Goal: Transaction & Acquisition: Obtain resource

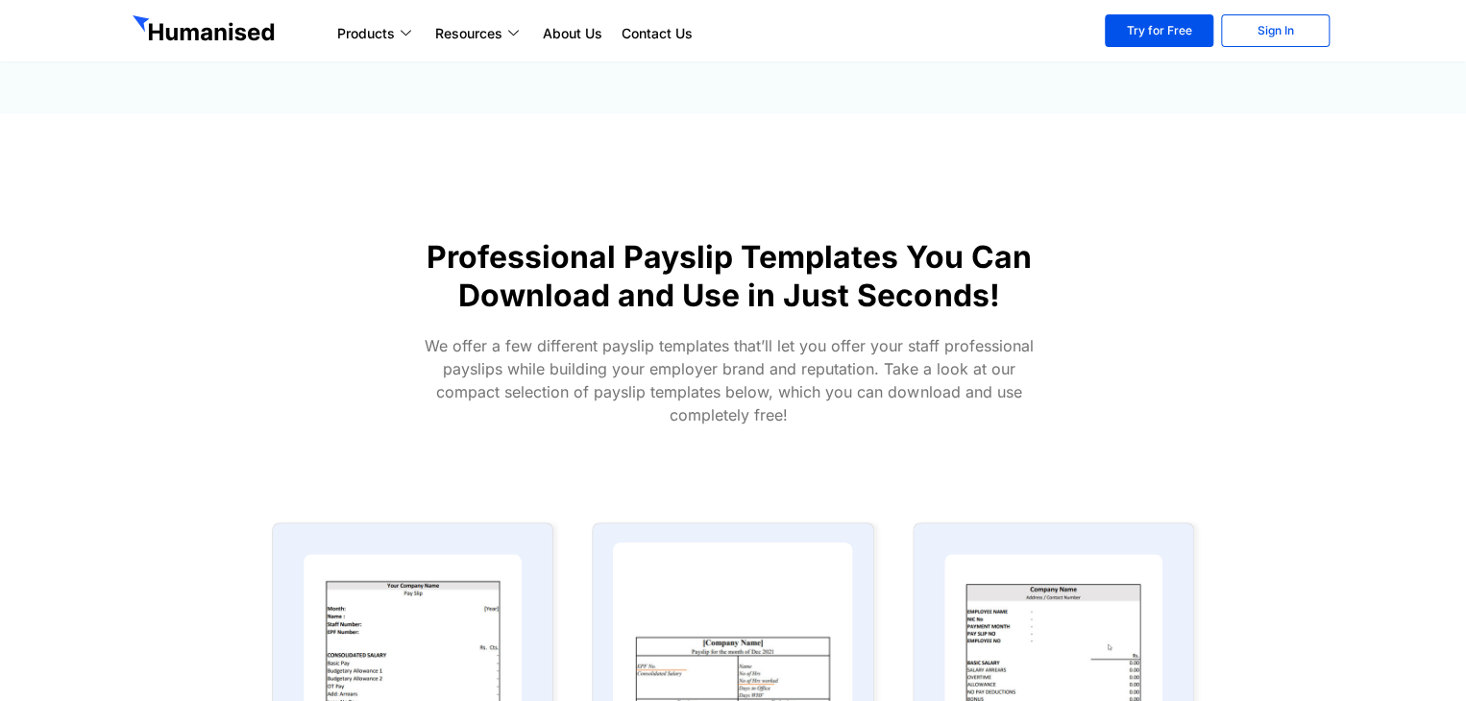
scroll to position [672, 0]
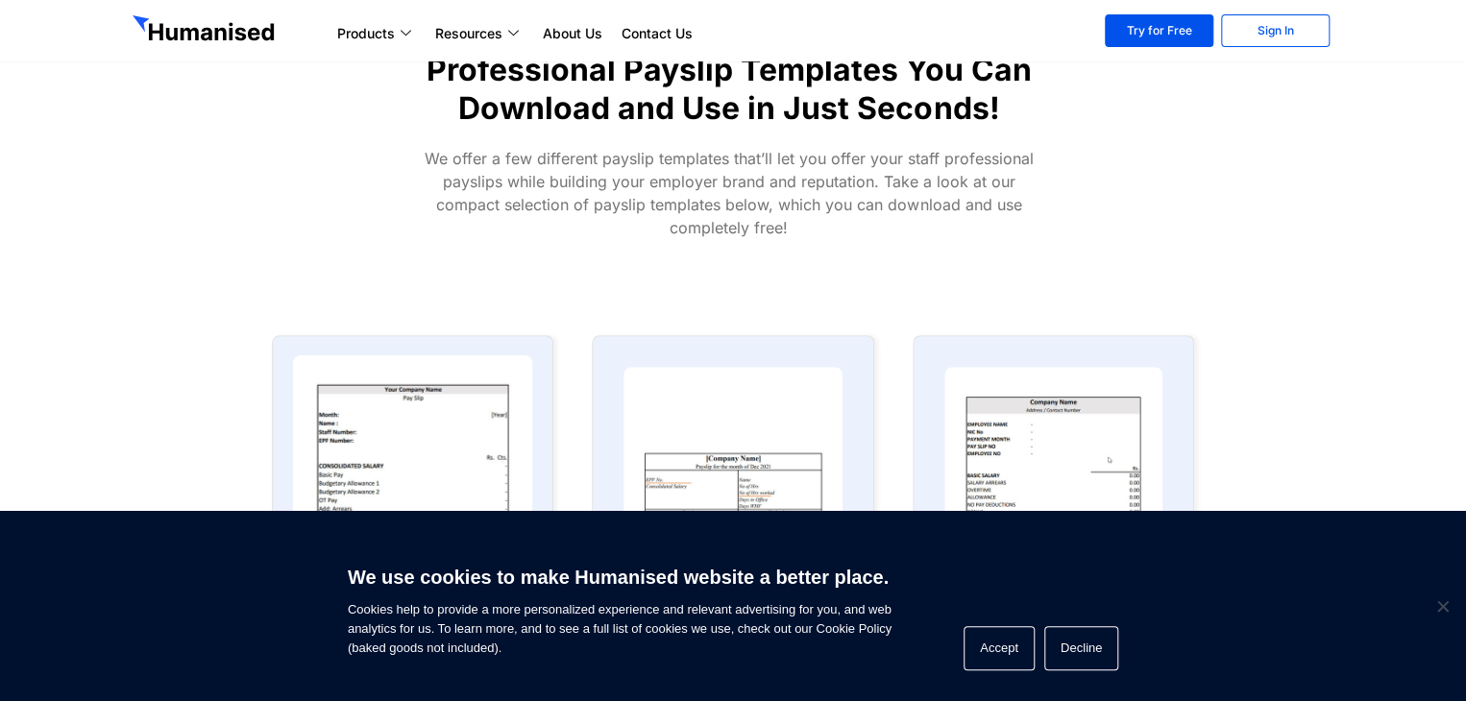
click at [411, 485] on img at bounding box center [413, 487] width 240 height 264
click at [413, 458] on img at bounding box center [413, 487] width 240 height 264
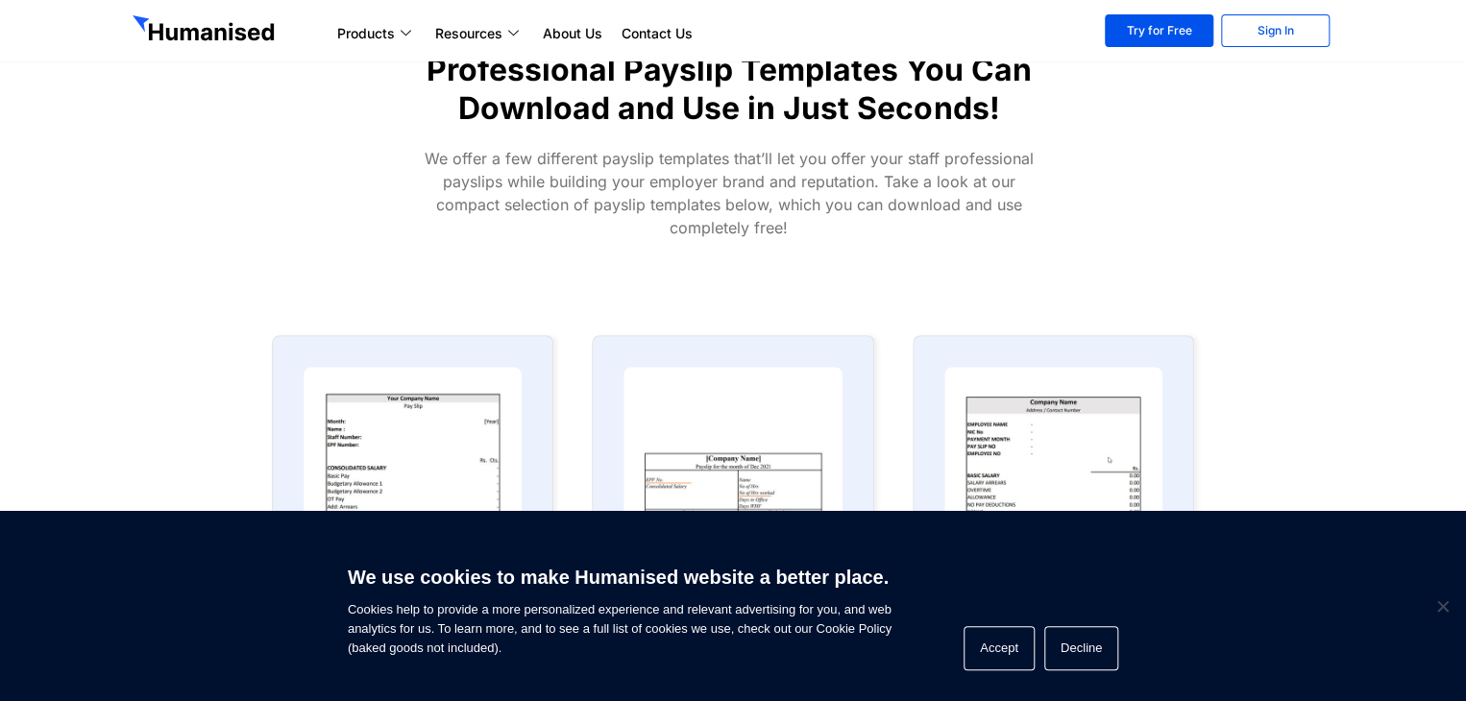
click at [1314, 471] on section "Payslip Template 01 Download Template Payslip Template 02 Download Template" at bounding box center [733, 518] width 1466 height 404
click at [1419, 201] on section "Professional Payslip Templates You Can Download and Use in Just Seconds! We off…" at bounding box center [733, 121] width 1466 height 390
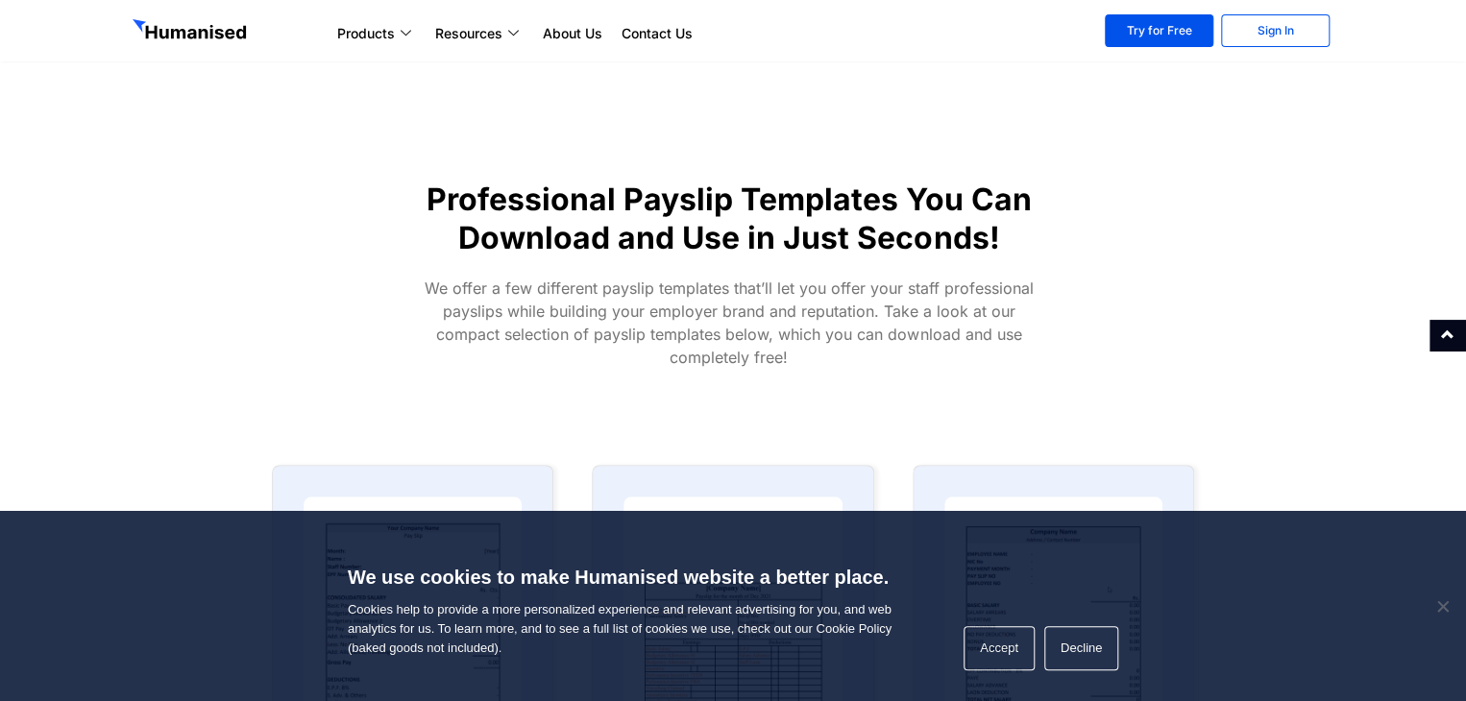
scroll to position [576, 0]
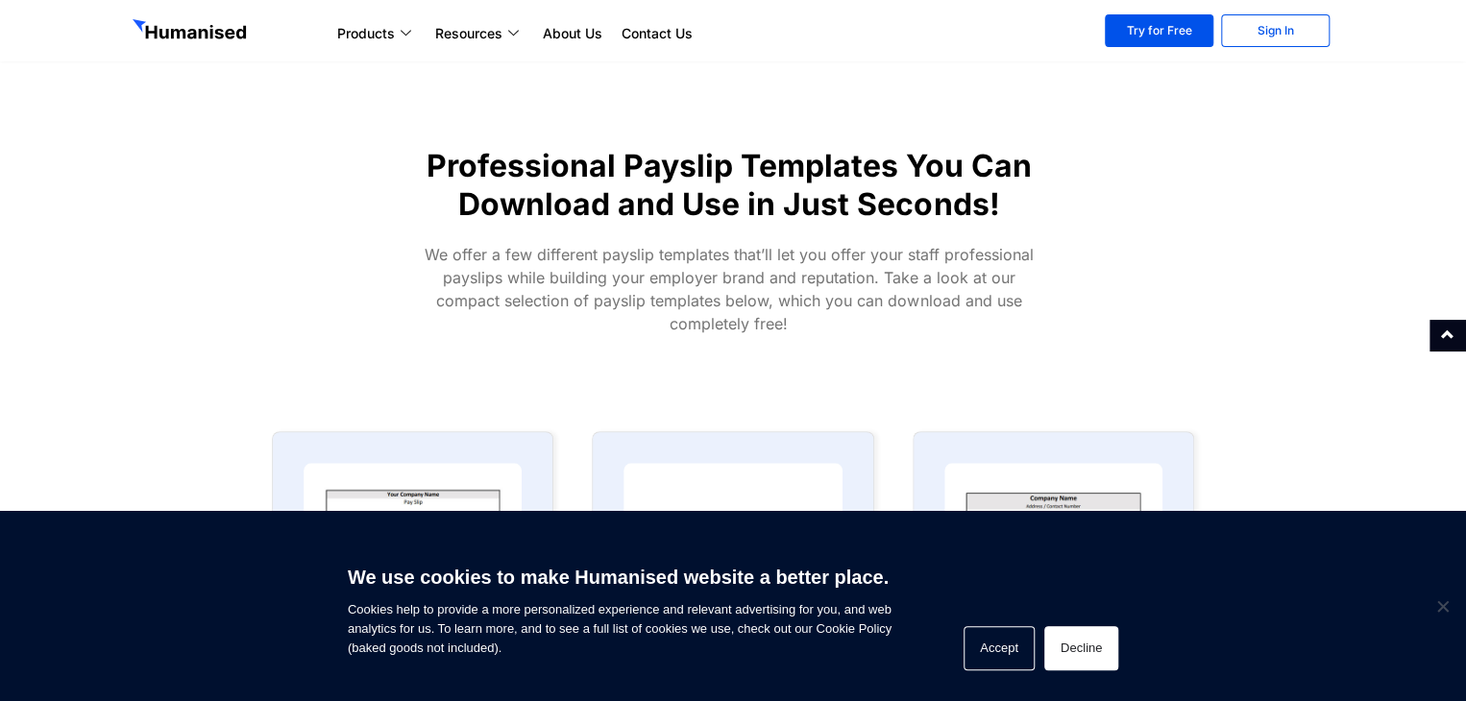
click at [1062, 650] on button "Decline" at bounding box center [1081, 648] width 74 height 44
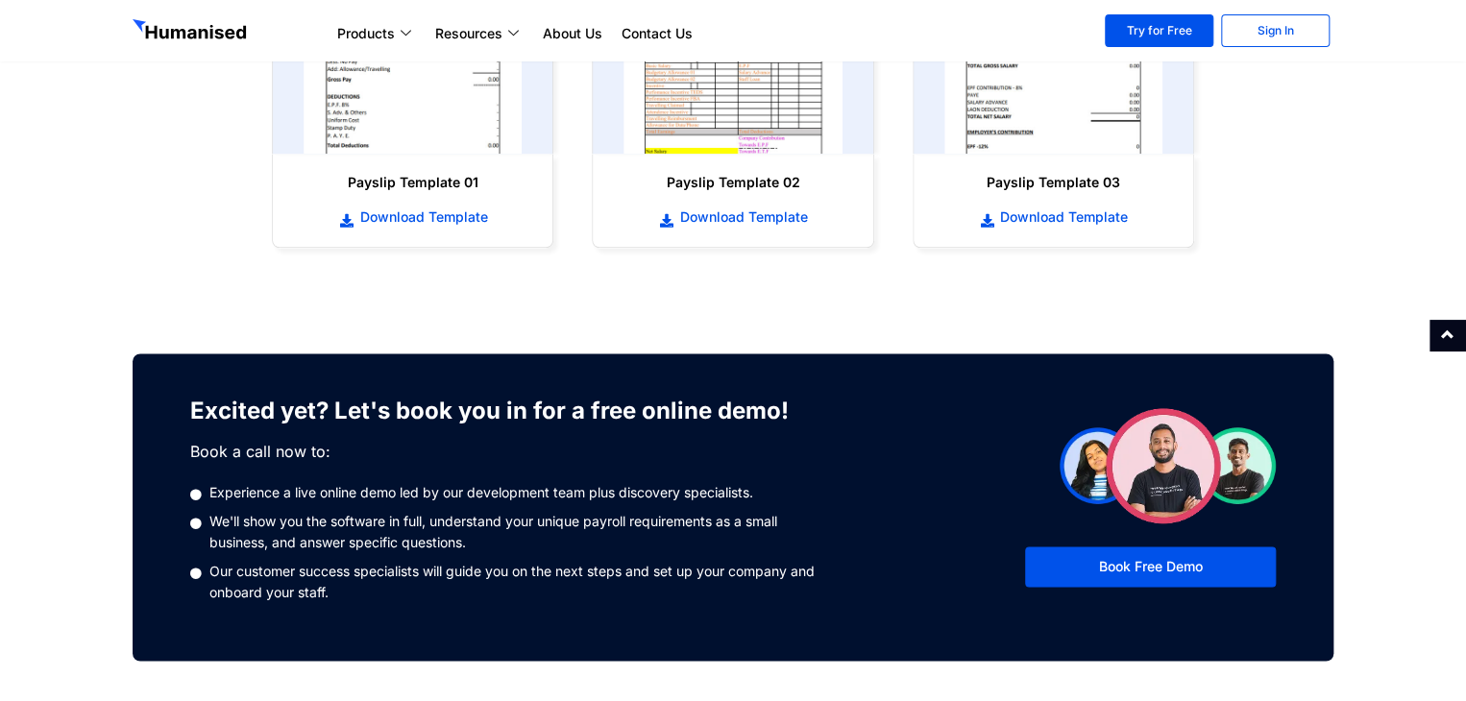
scroll to position [961, 0]
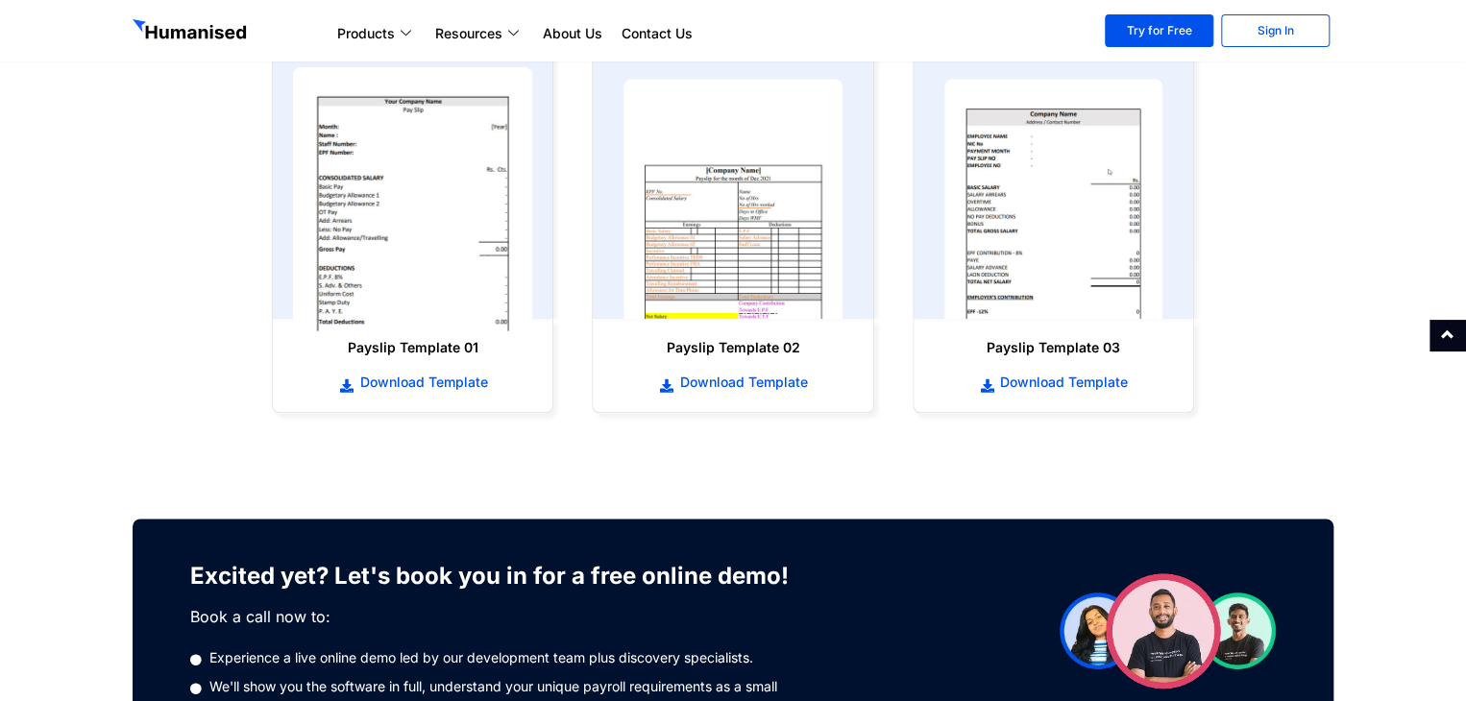
drag, startPoint x: 416, startPoint y: 188, endPoint x: 364, endPoint y: 190, distance: 51.9
click at [364, 190] on img at bounding box center [413, 199] width 240 height 264
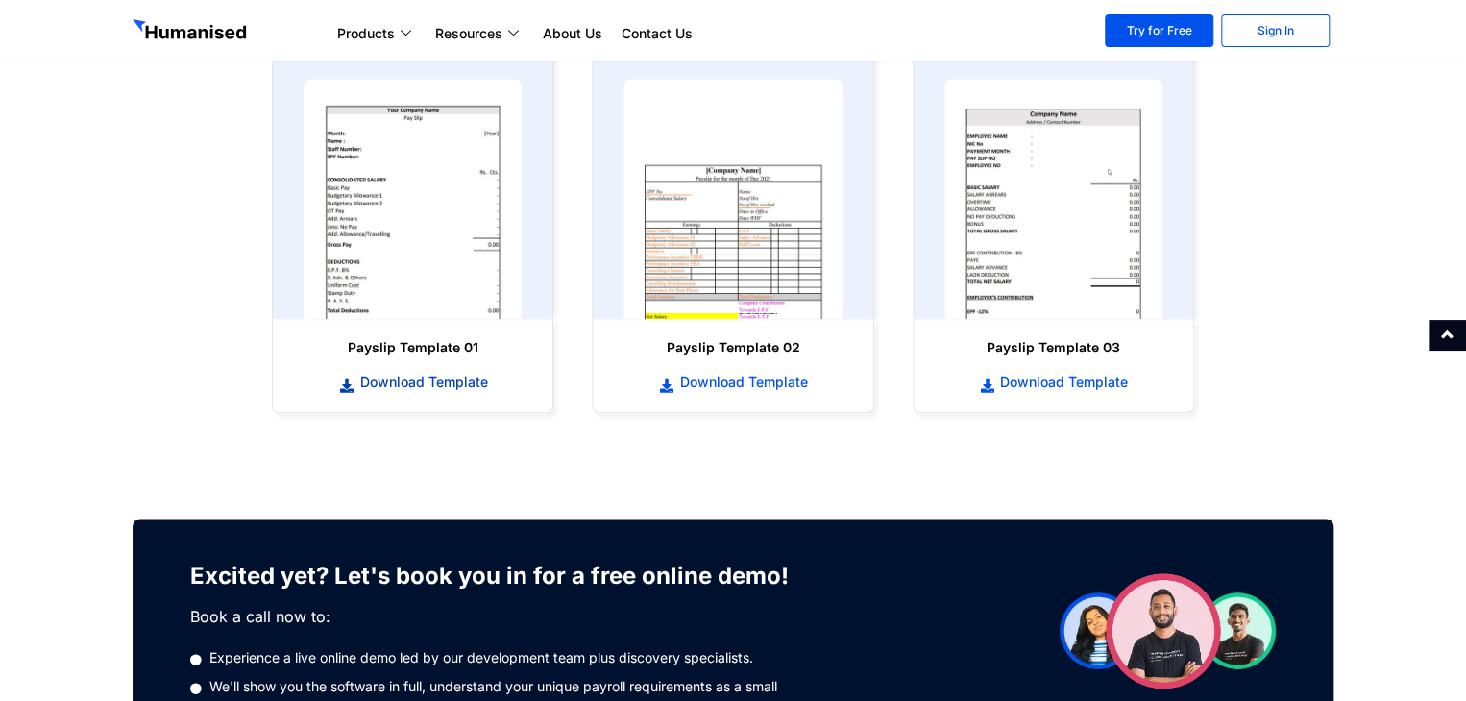
click at [401, 389] on span "Download Template" at bounding box center [420, 382] width 133 height 19
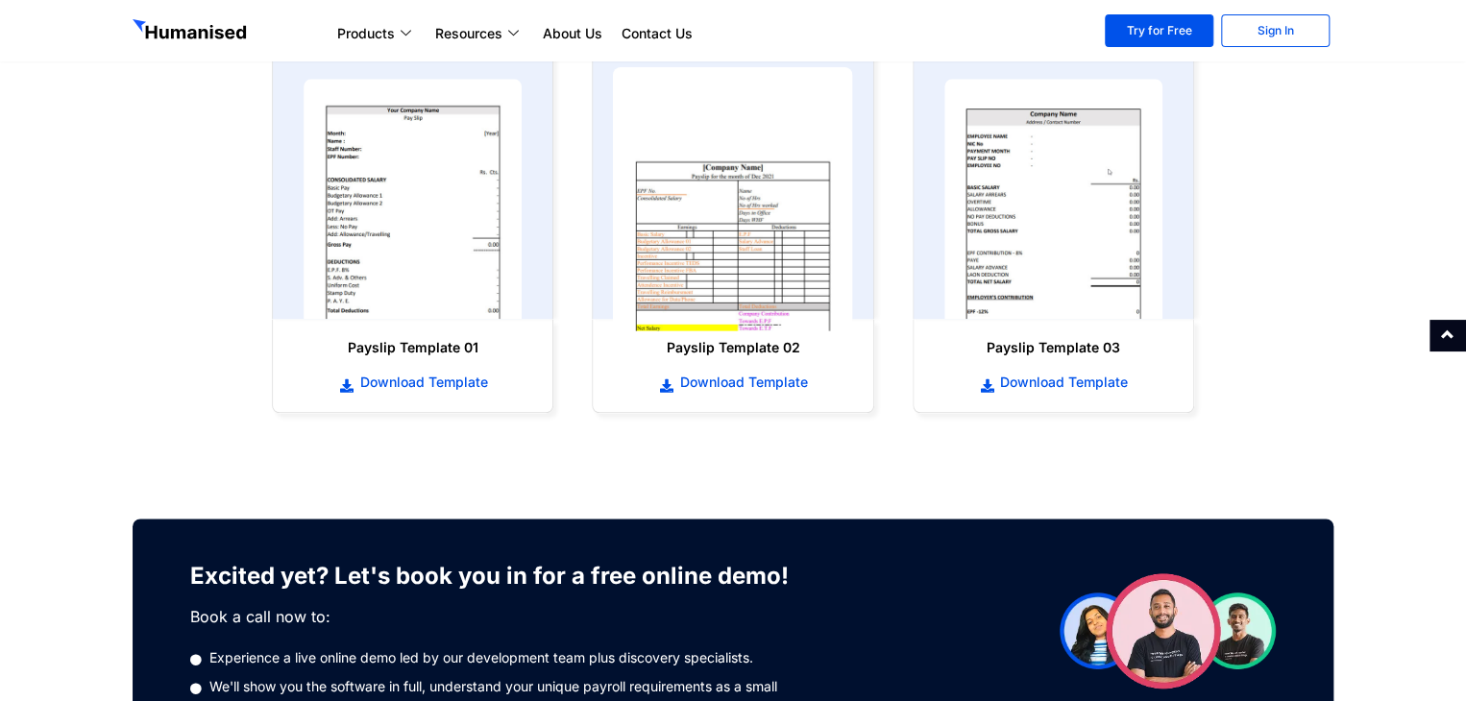
click at [644, 208] on img at bounding box center [733, 199] width 240 height 264
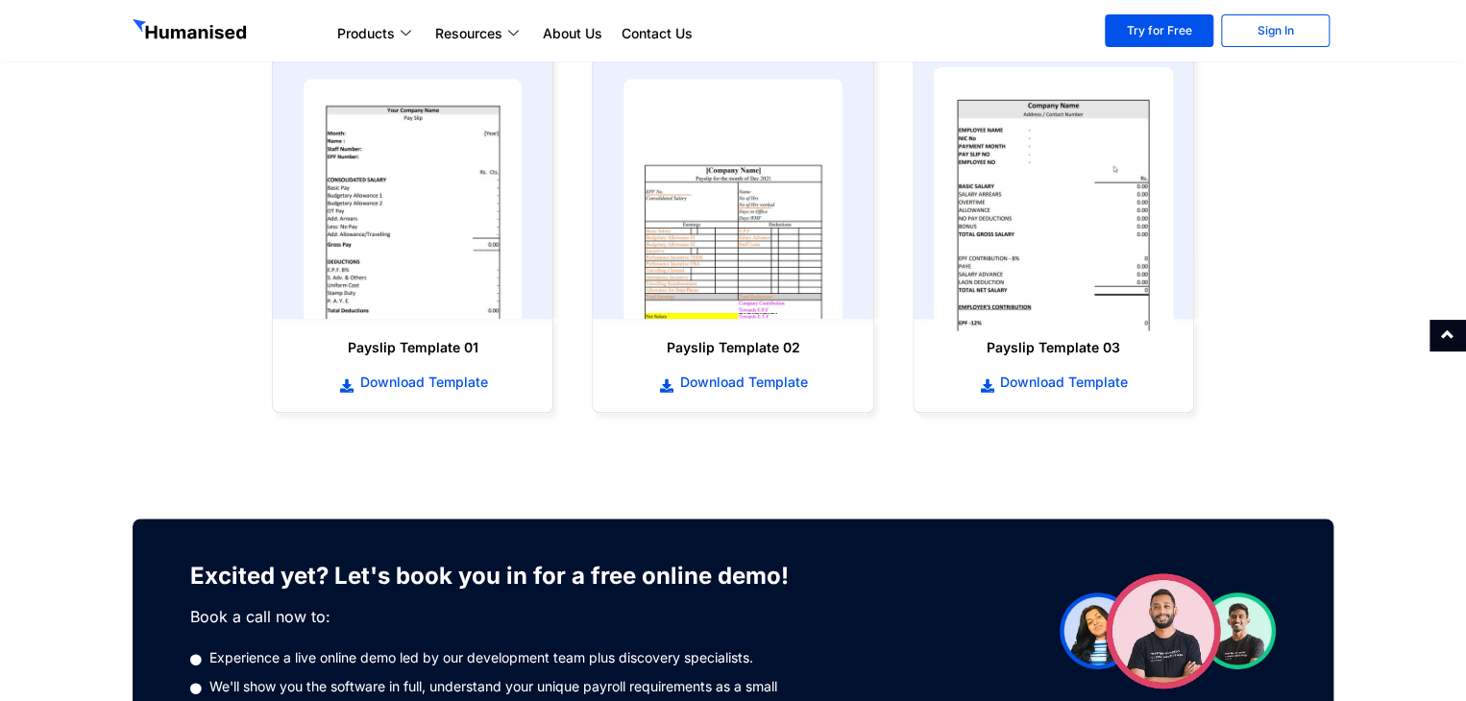
click at [1095, 205] on img at bounding box center [1053, 199] width 240 height 264
